Goal: Task Accomplishment & Management: Use online tool/utility

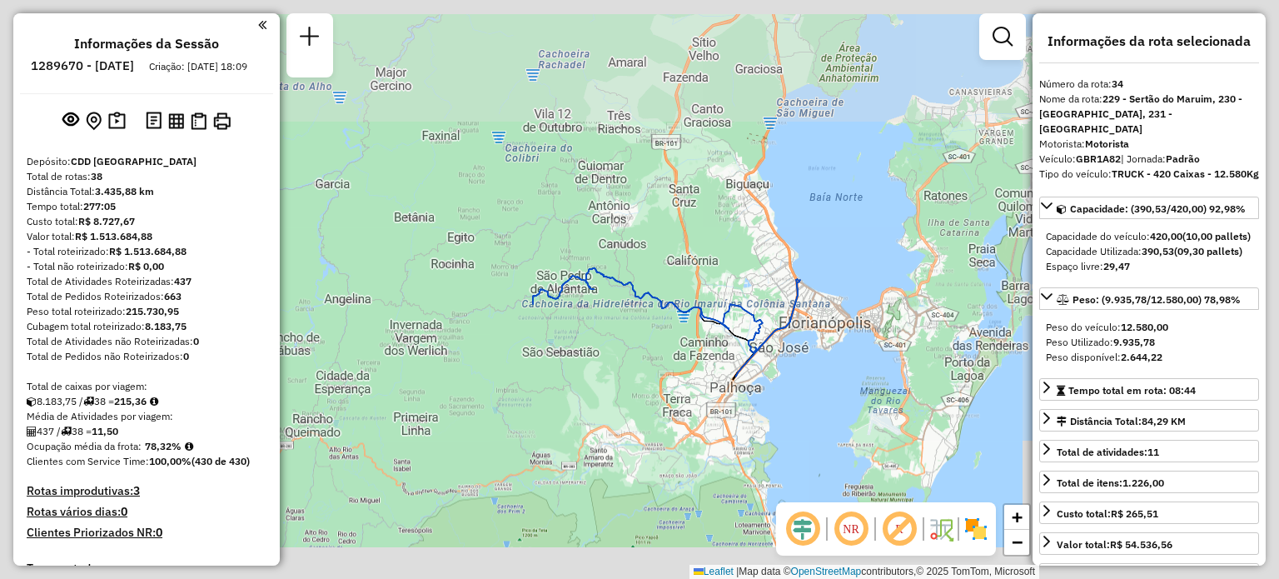
select select "**********"
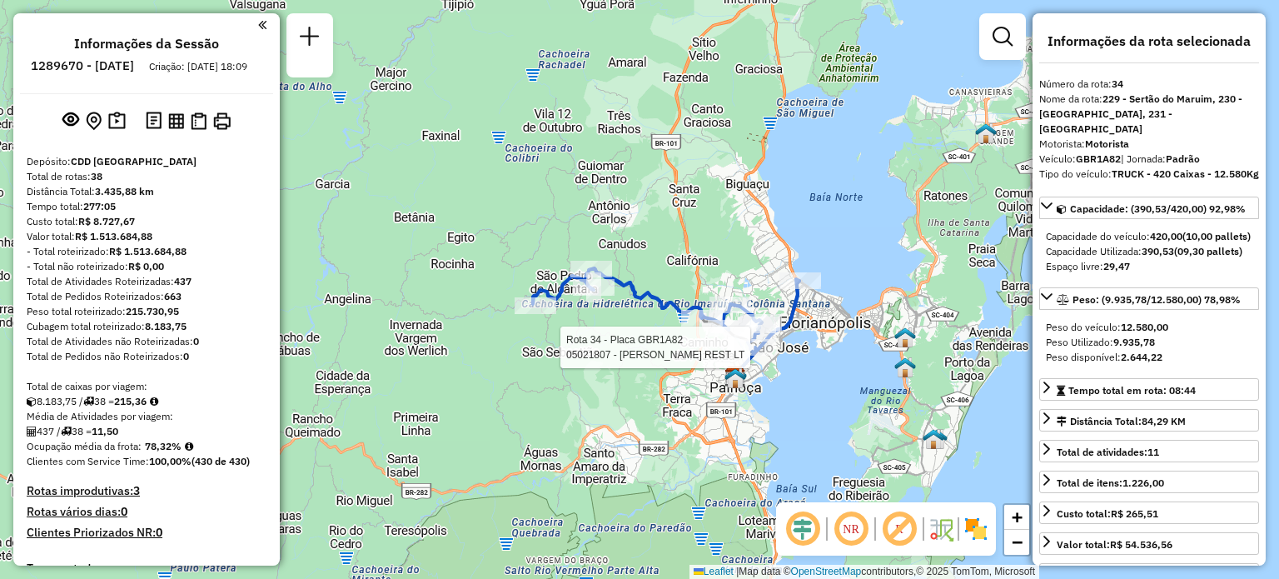
scroll to position [3589, 0]
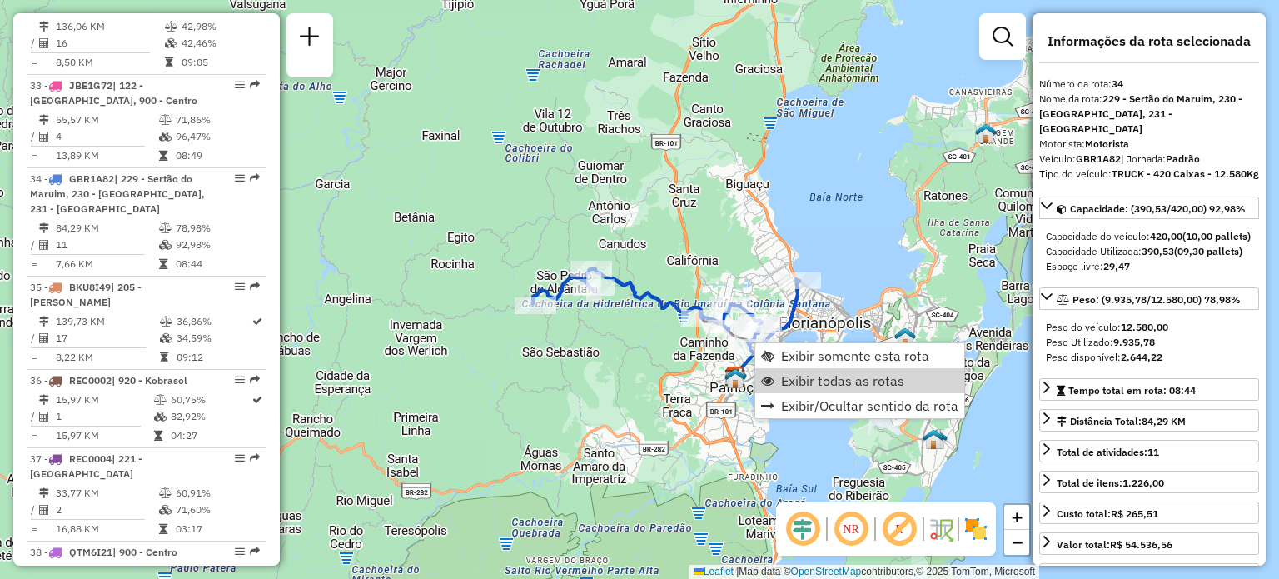
click at [804, 375] on span "Exibir todas as rotas" at bounding box center [842, 380] width 123 height 13
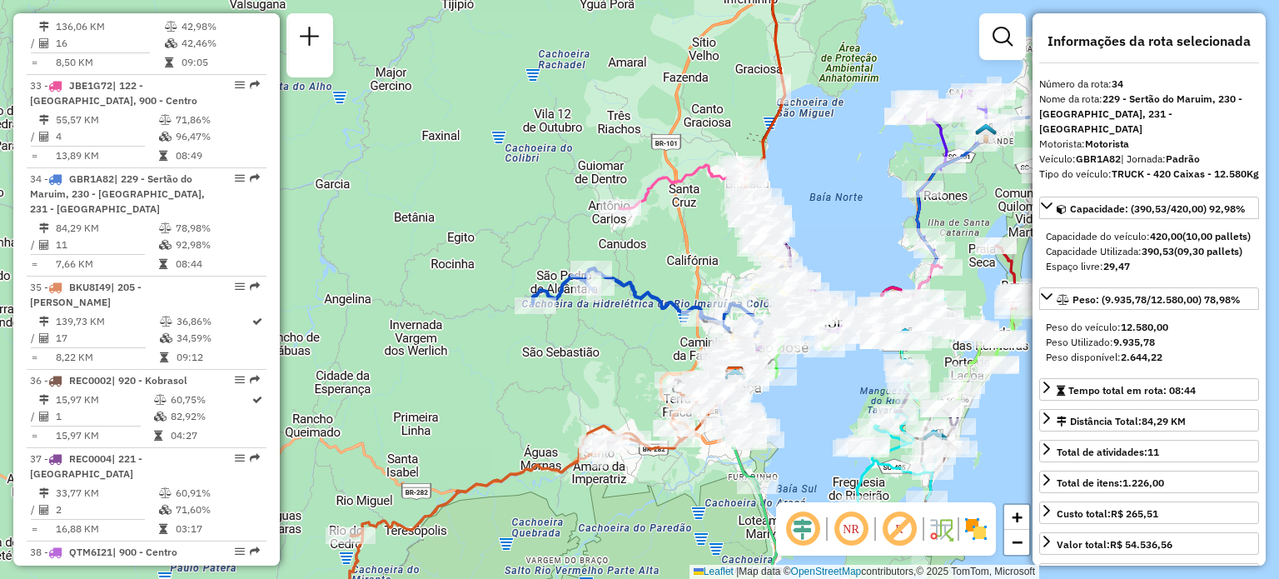
click at [864, 526] on em at bounding box center [851, 529] width 40 height 40
click at [856, 534] on em at bounding box center [851, 529] width 40 height 40
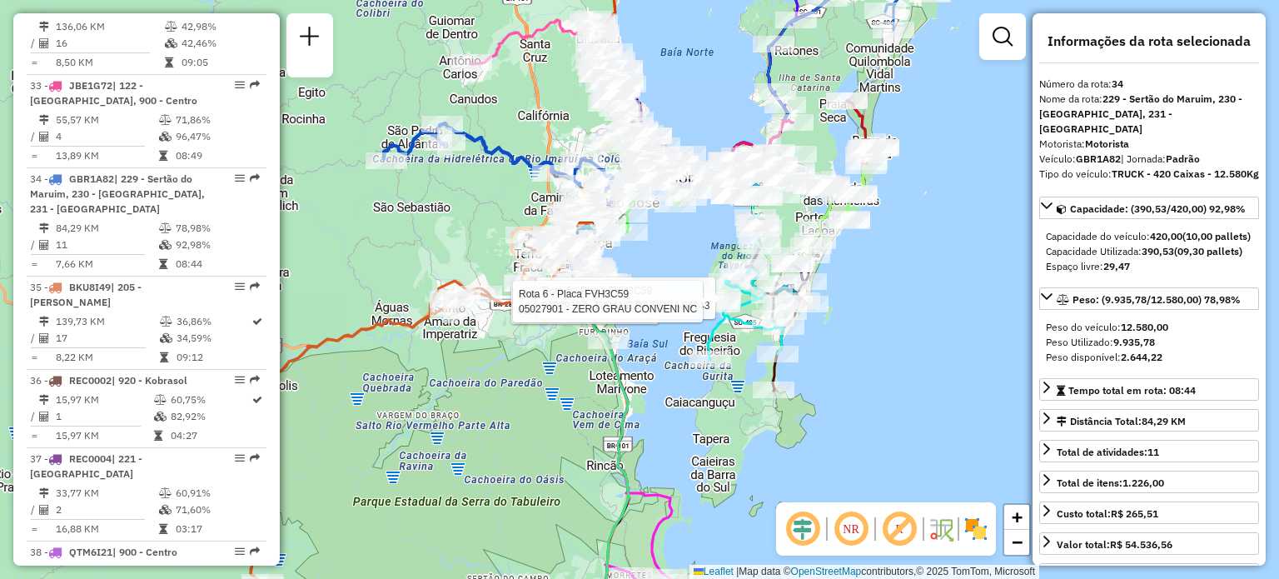
drag, startPoint x: 659, startPoint y: 430, endPoint x: 697, endPoint y: 276, distance: 157.7
click at [697, 279] on div "Rota 6 - Placa FVH3C59 05032065 - [PERSON_NAME] 6 - Placa FVH3C59 05029307 - DA…" at bounding box center [639, 289] width 1279 height 579
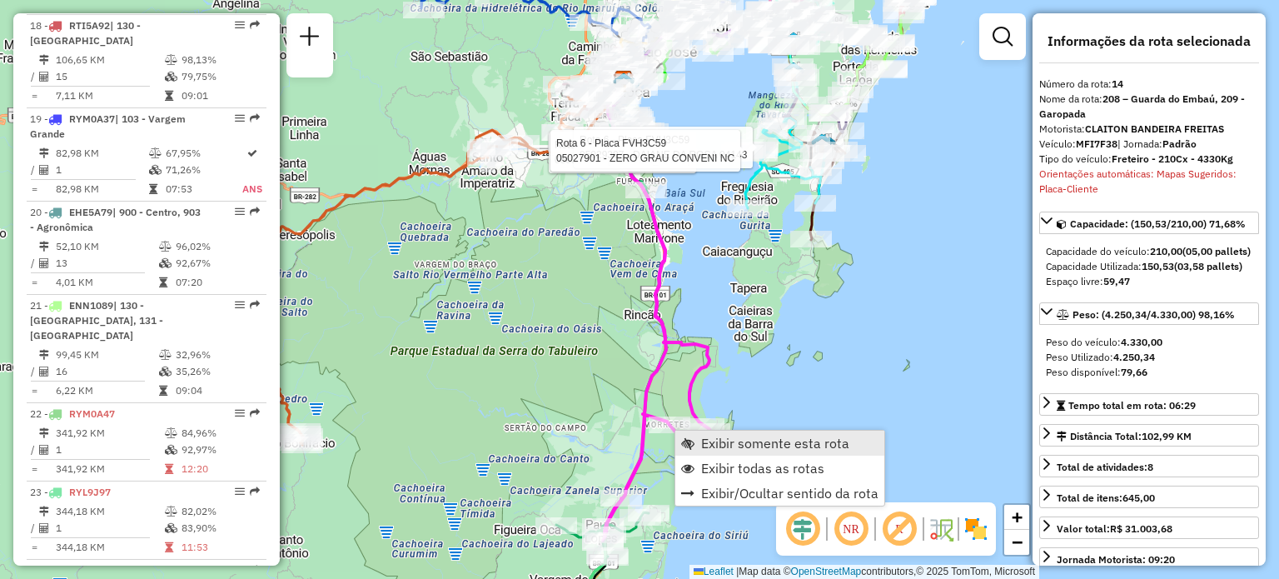
scroll to position [1847, 0]
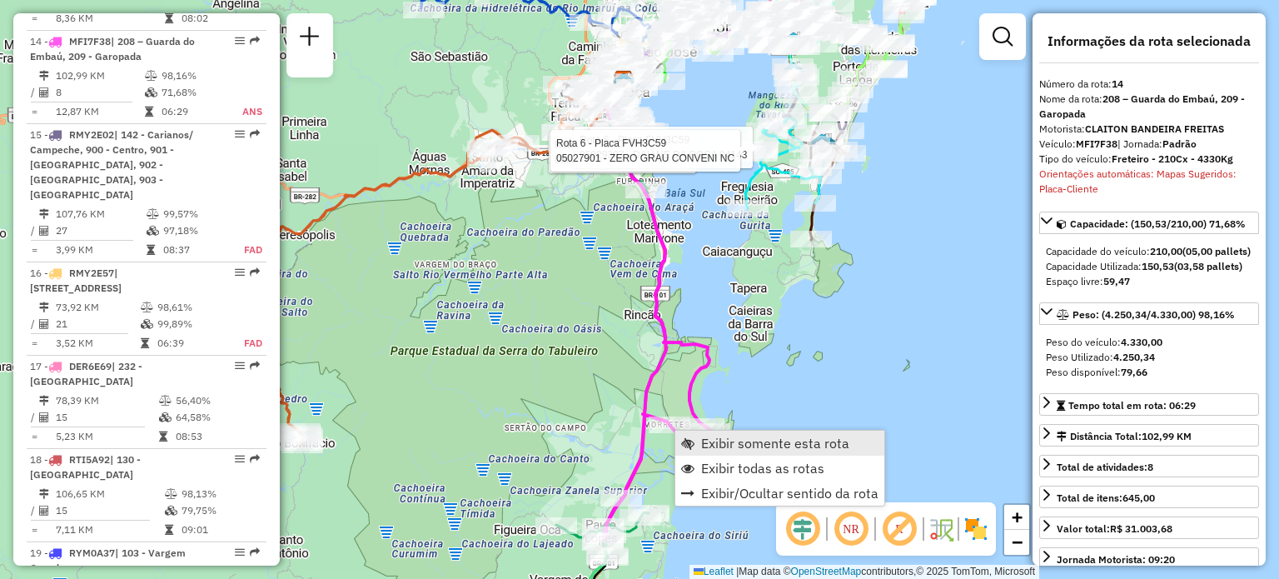
click at [698, 435] on link "Exibir somente esta rota" at bounding box center [779, 442] width 209 height 25
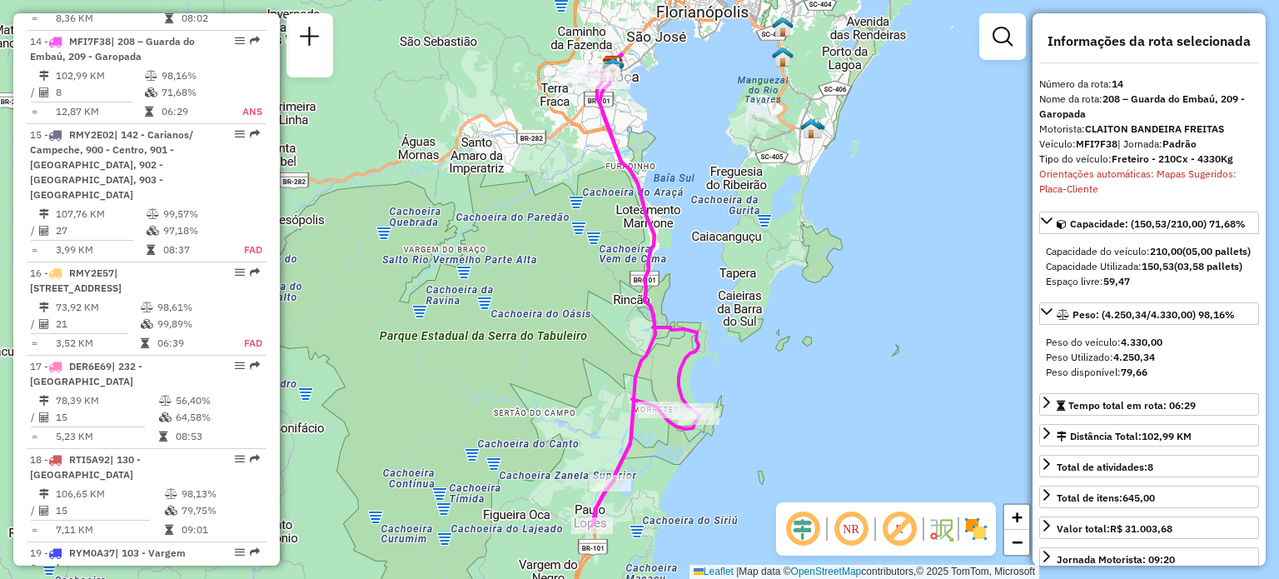
click at [860, 524] on em at bounding box center [851, 529] width 40 height 40
drag, startPoint x: 837, startPoint y: 369, endPoint x: 844, endPoint y: 493, distance: 124.3
click at [842, 488] on div "Janela de atendimento Grade de atendimento Capacidade Transportadoras Veículos …" at bounding box center [639, 289] width 1279 height 579
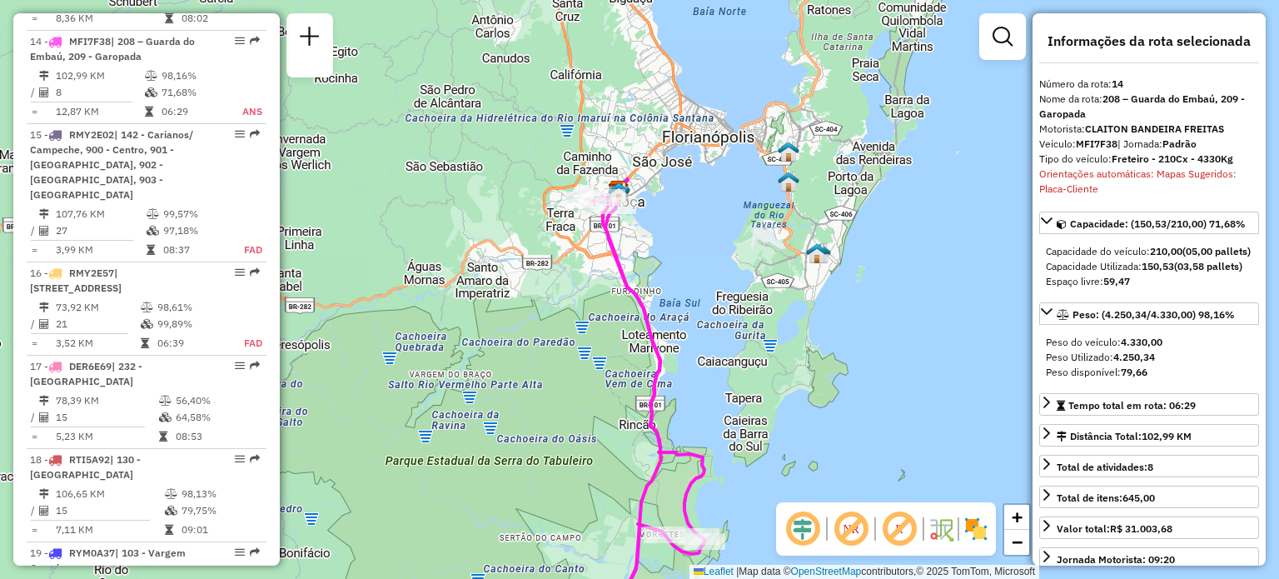
click at [851, 534] on em at bounding box center [851, 529] width 40 height 40
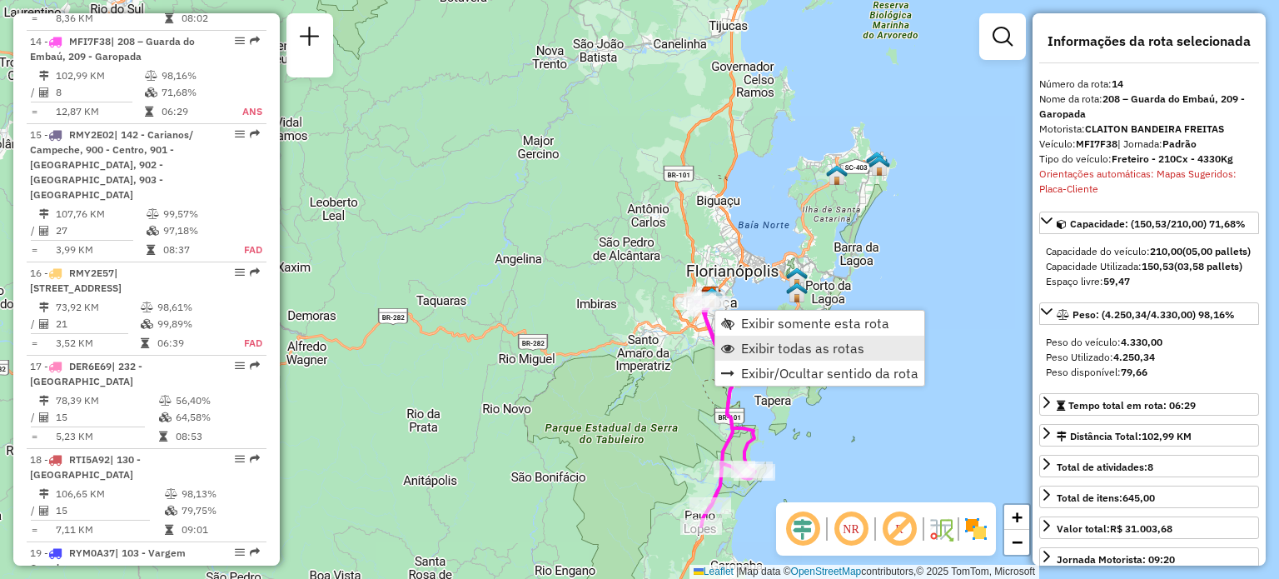
click at [739, 340] on link "Exibir todas as rotas" at bounding box center [819, 347] width 209 height 25
